Goal: Find specific page/section: Find specific page/section

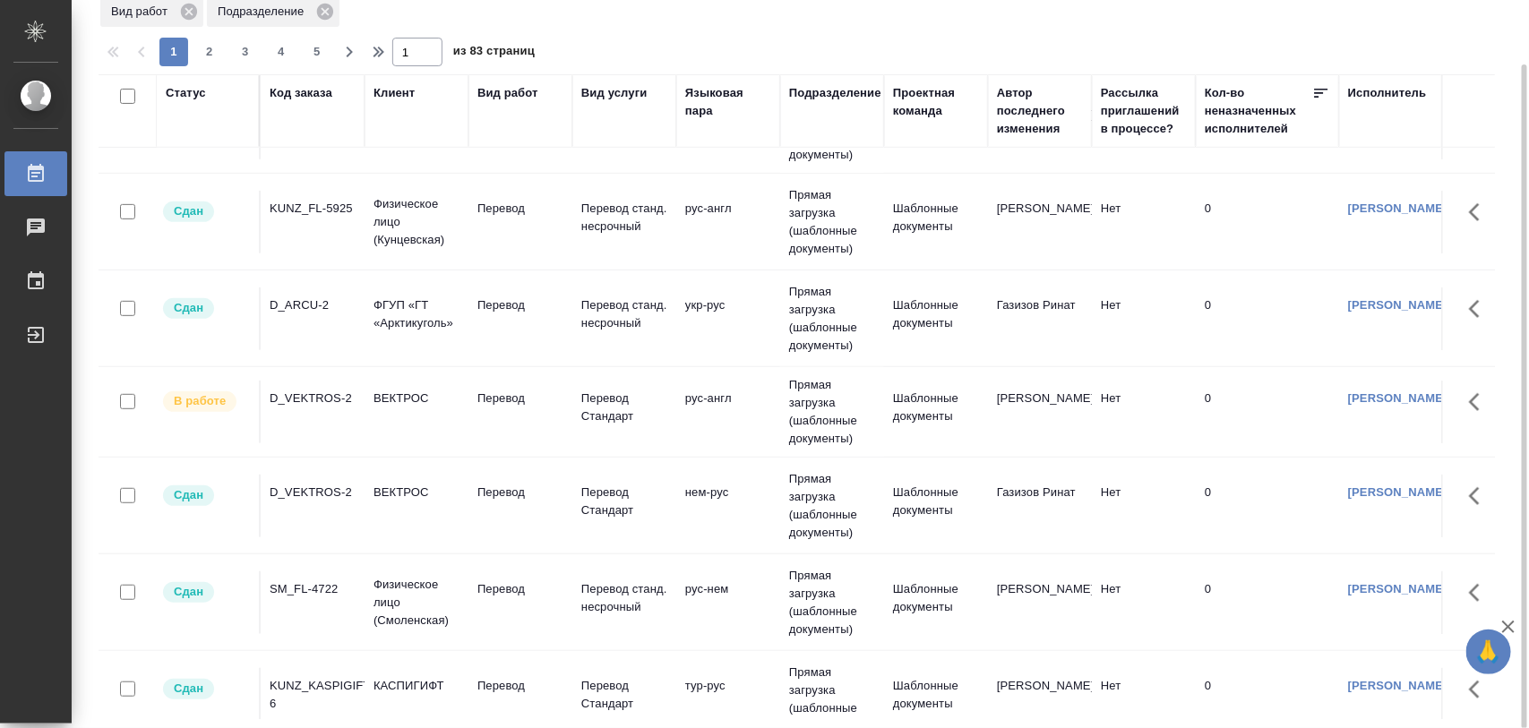
scroll to position [336, 0]
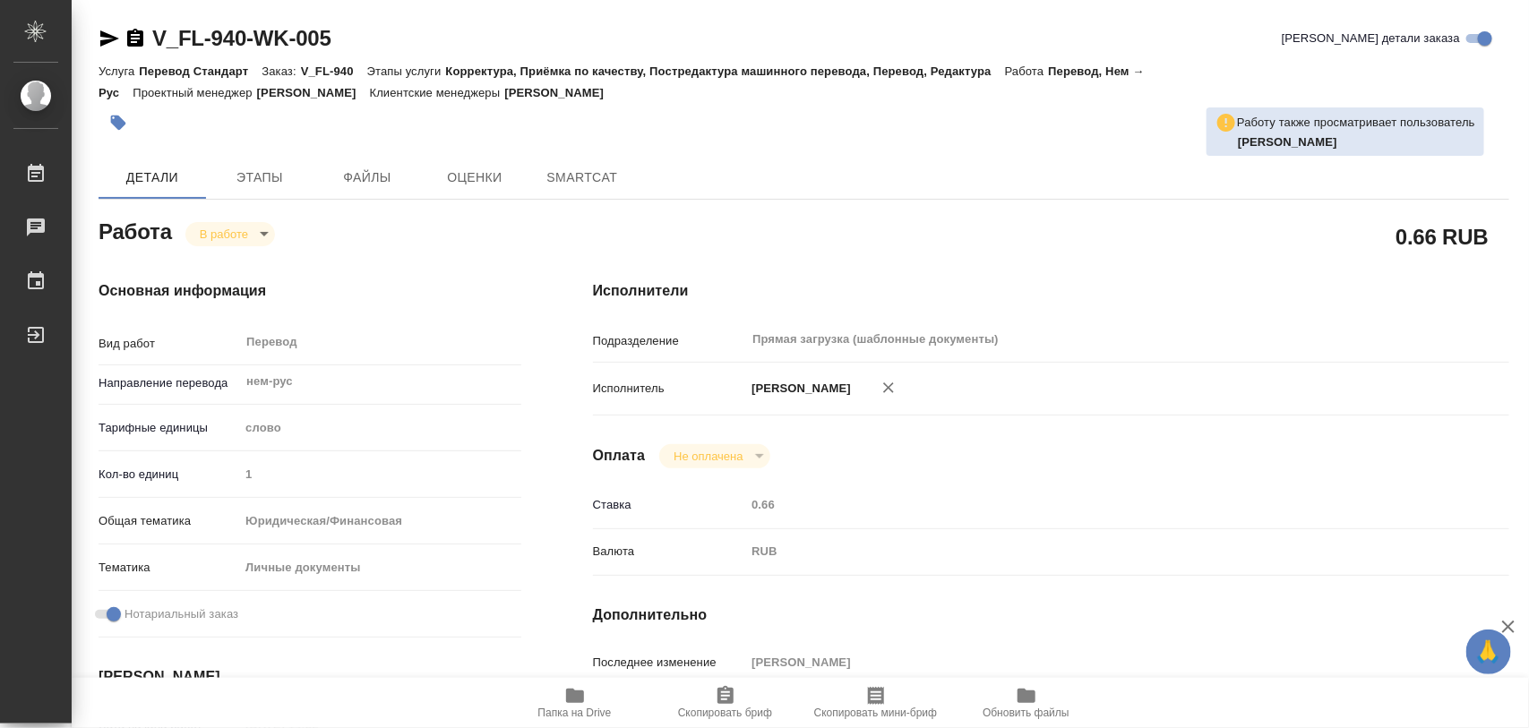
type textarea "x"
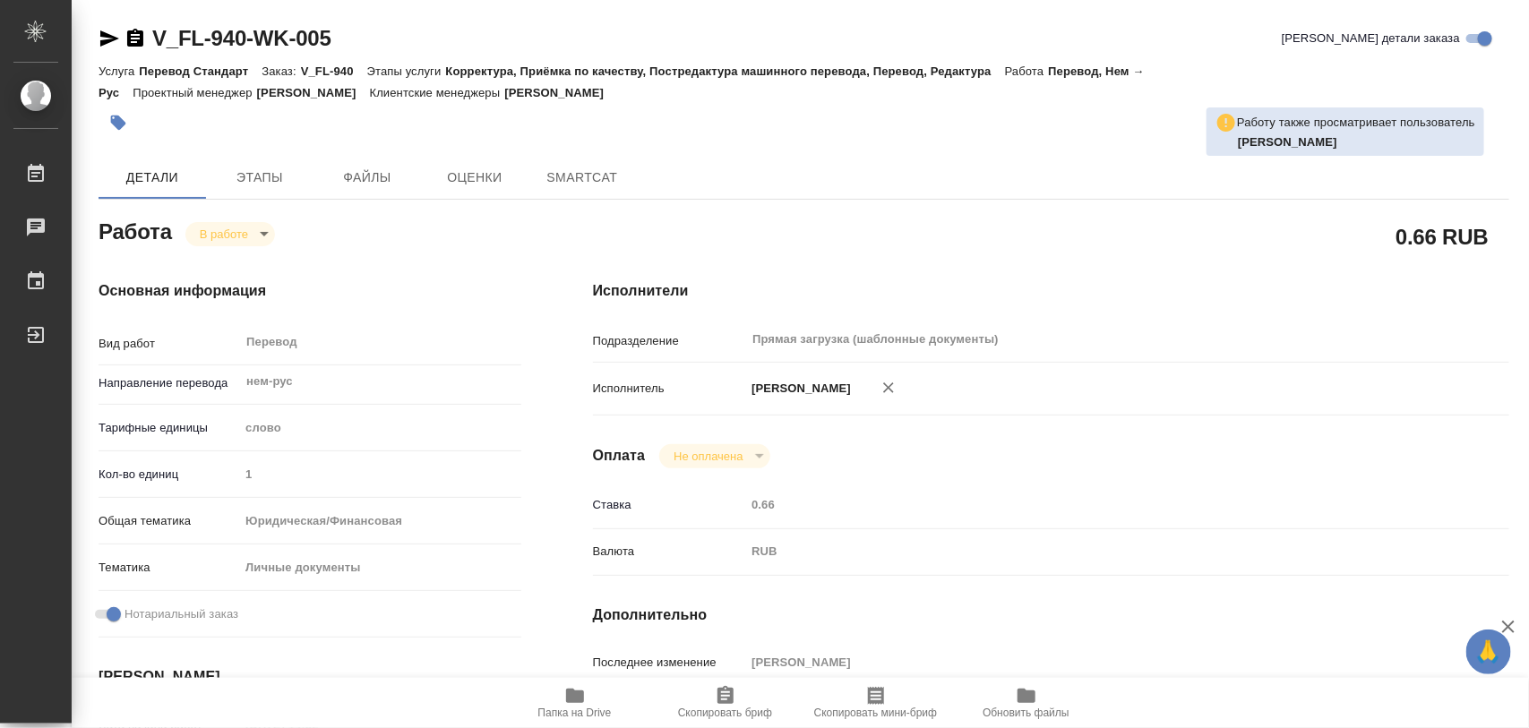
type textarea "x"
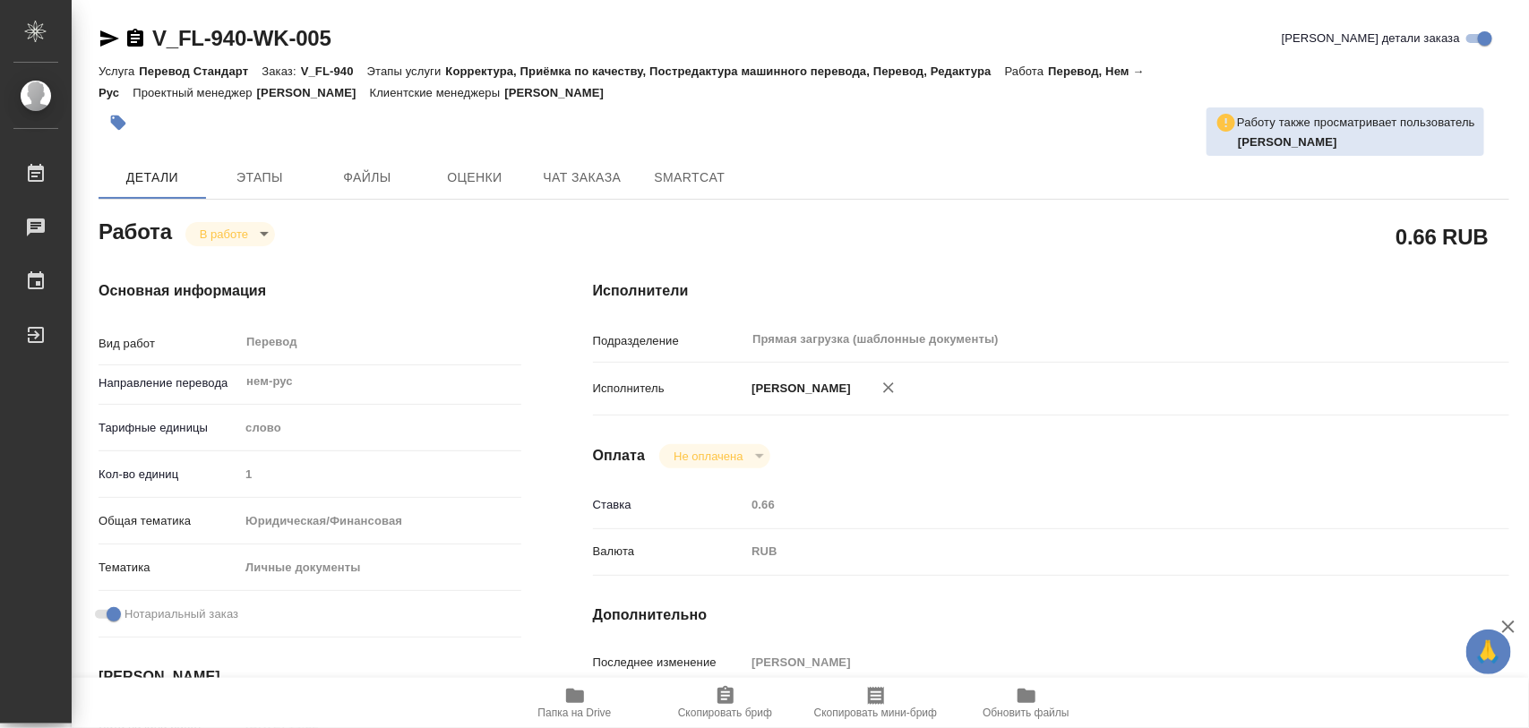
type textarea "x"
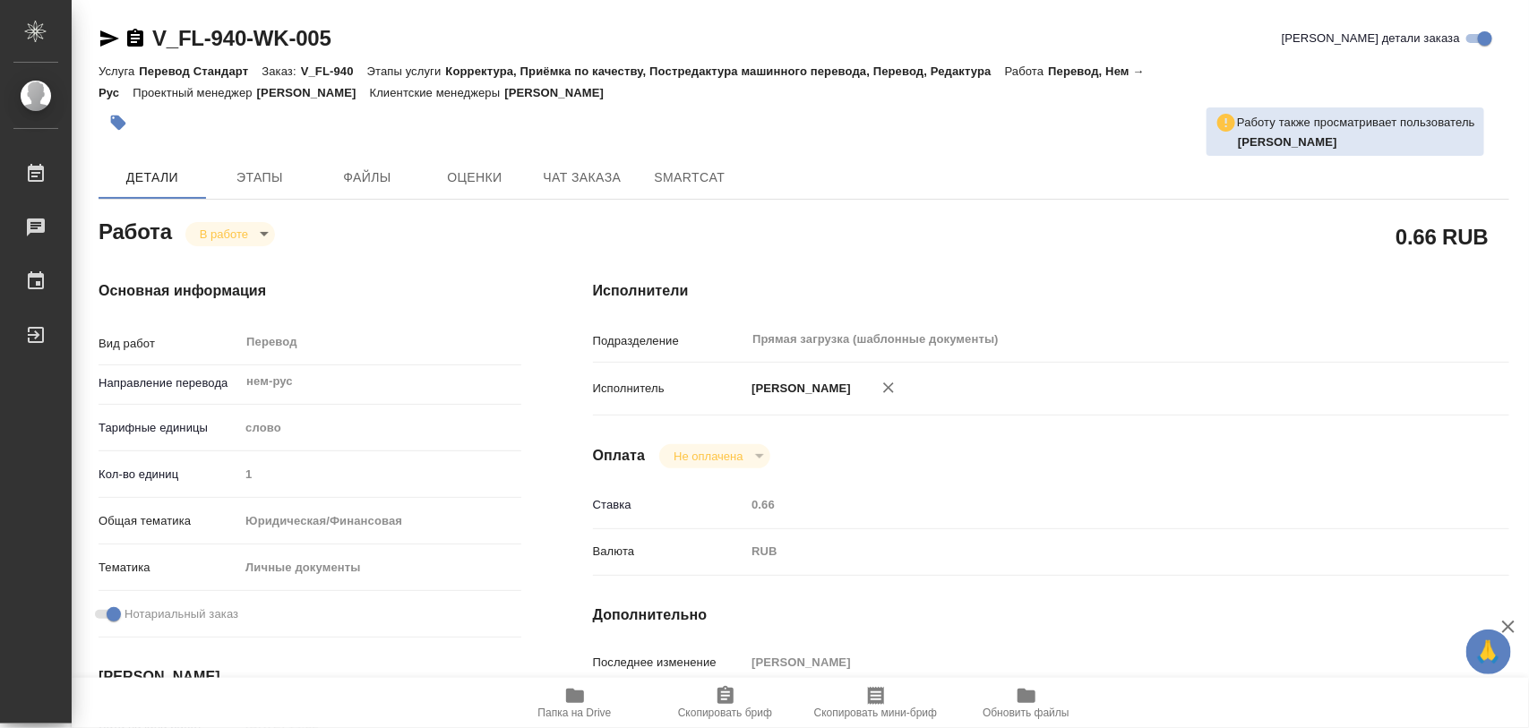
type textarea "x"
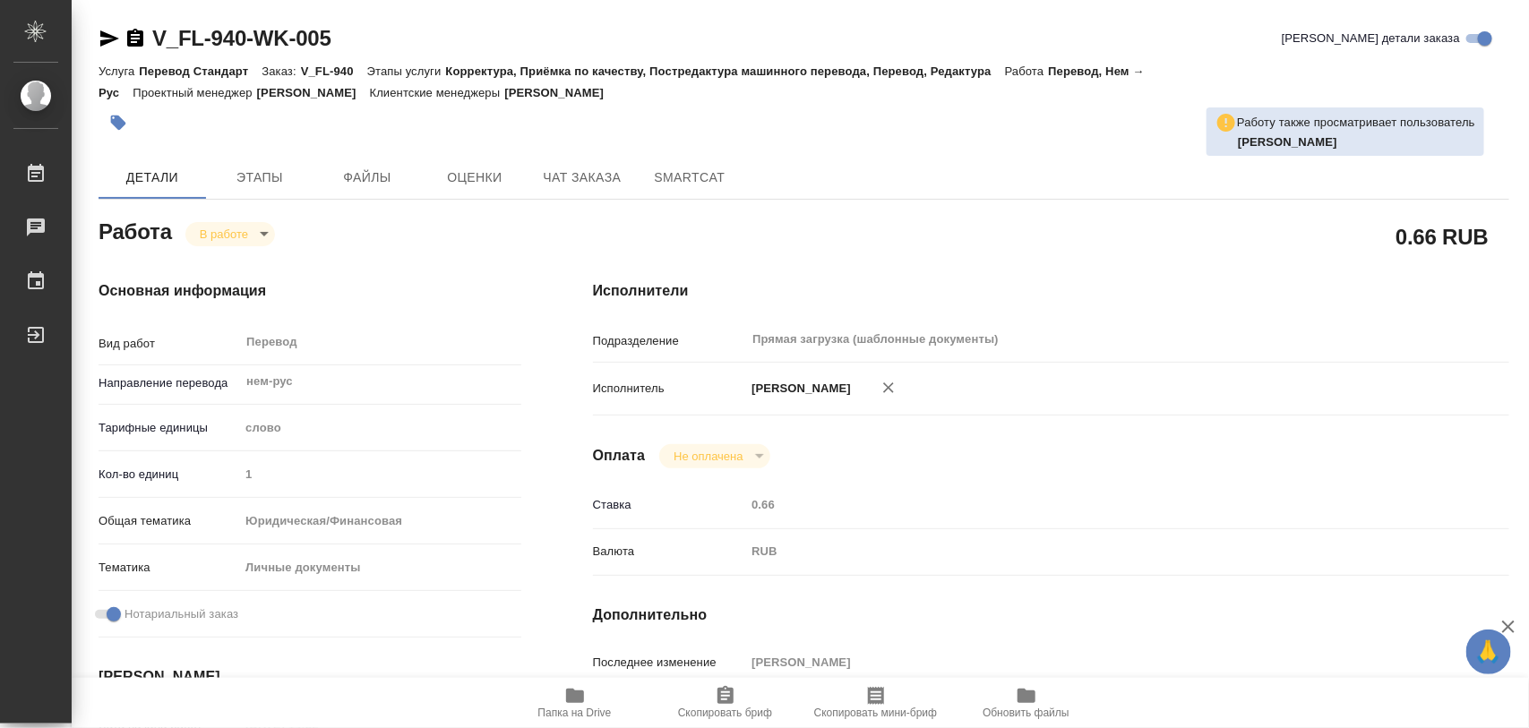
type textarea "x"
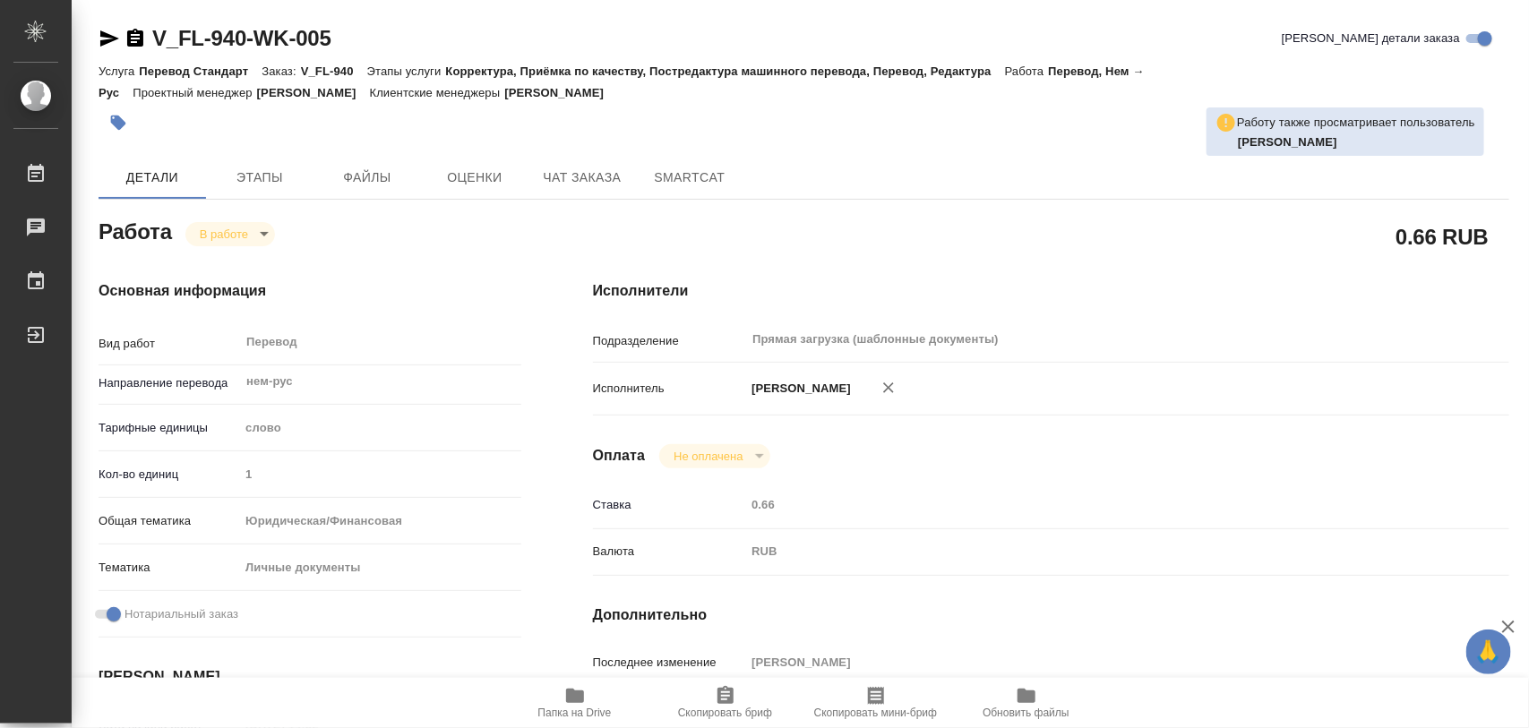
type textarea "x"
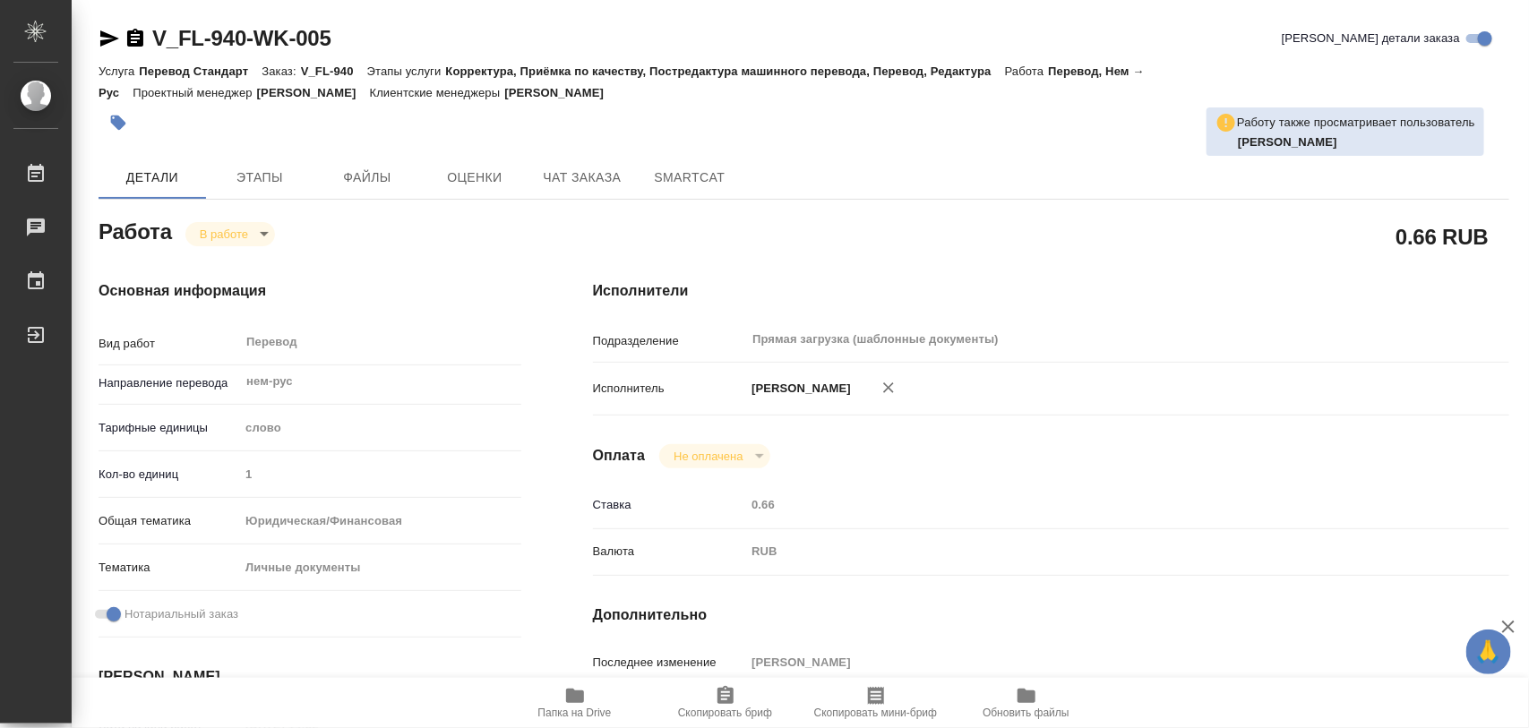
type textarea "x"
